Goal: Task Accomplishment & Management: Manage account settings

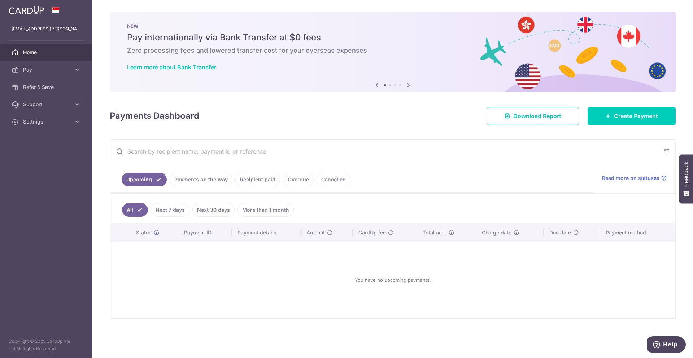
click at [259, 180] on link "Recipient paid" at bounding box center [257, 179] width 45 height 14
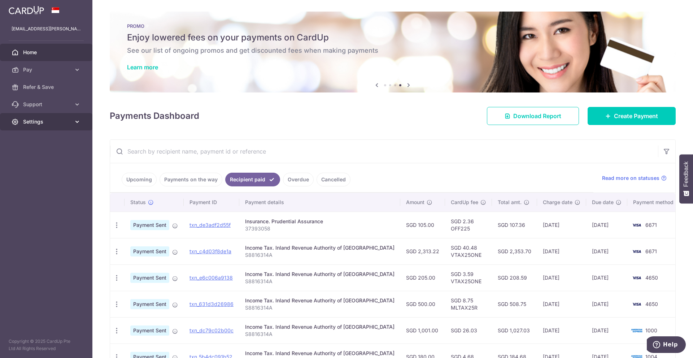
click at [52, 124] on span "Settings" at bounding box center [47, 121] width 48 height 7
click at [27, 158] on span "Logout" at bounding box center [47, 156] width 48 height 7
